Goal: Use online tool/utility: Utilize a website feature to perform a specific function

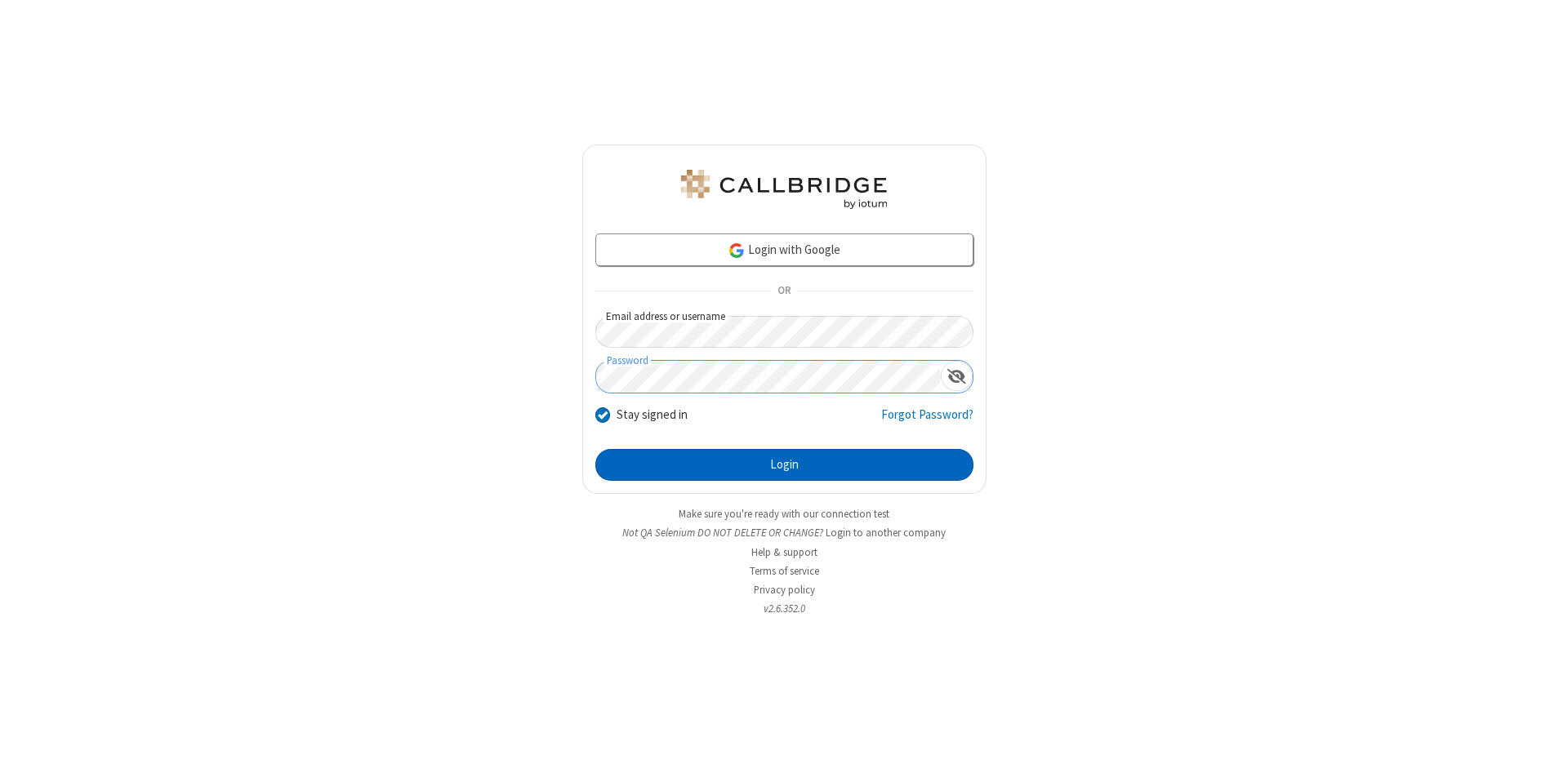
click at [784, 465] on button "Login" at bounding box center [784, 465] width 378 height 32
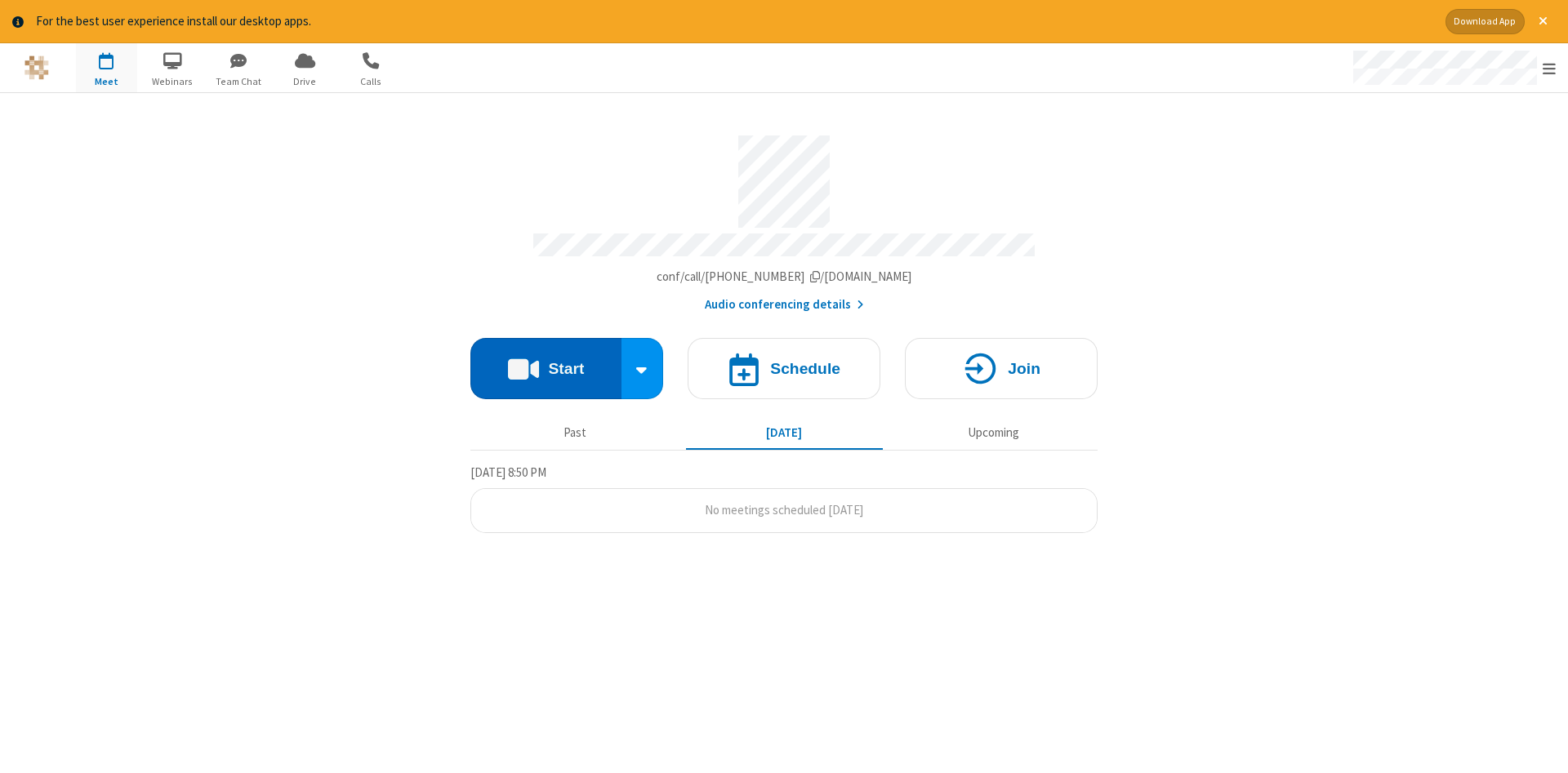
click at [546, 363] on button "Start" at bounding box center [547, 369] width 152 height 61
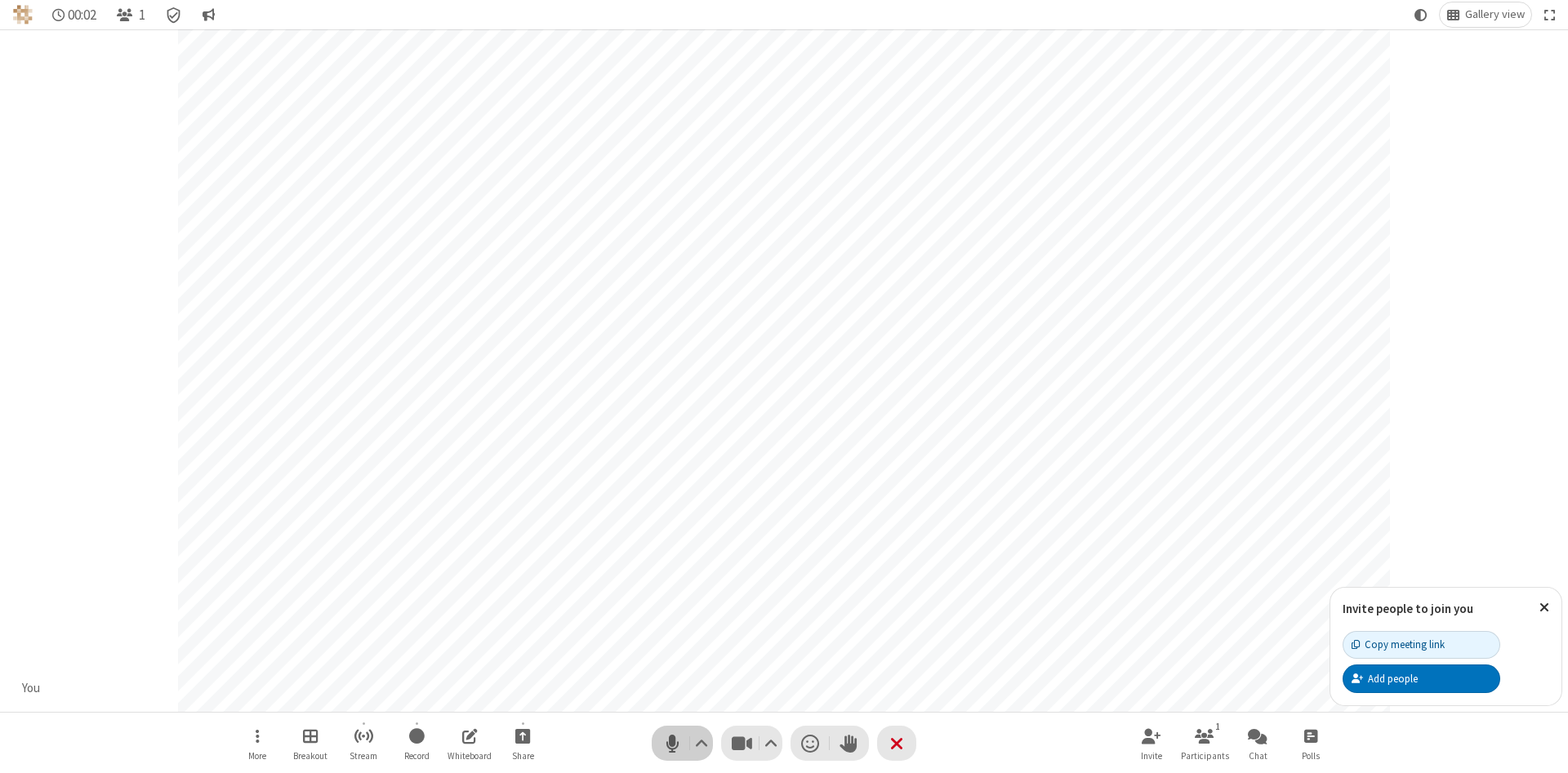
click at [672, 743] on span "Mute (Alt+A)" at bounding box center [672, 743] width 24 height 23
click at [672, 743] on span "Unmute (Alt+A)" at bounding box center [672, 743] width 24 height 23
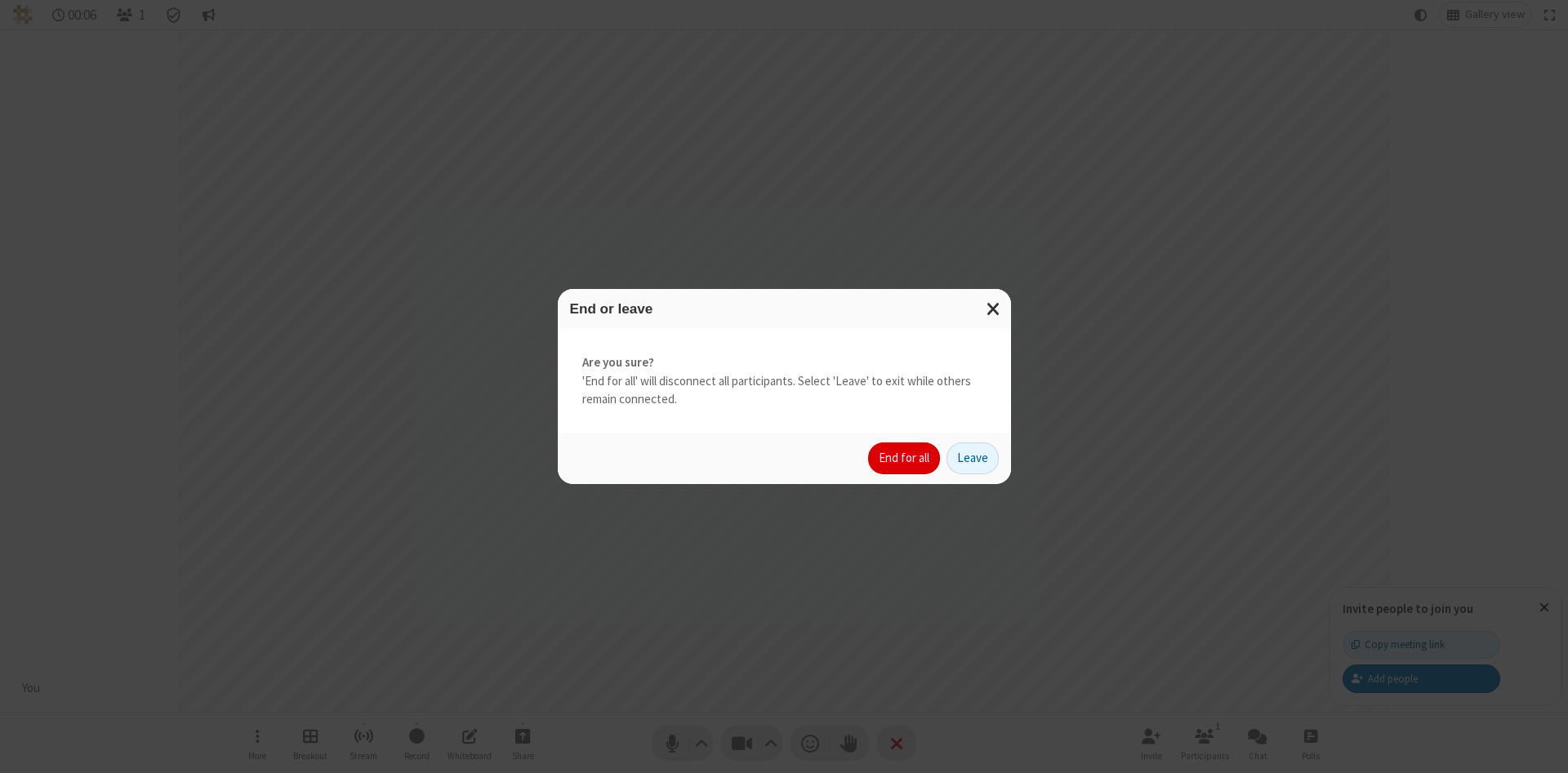
click at [905, 458] on button "End for all" at bounding box center [904, 459] width 72 height 32
